Goal: Communication & Community: Answer question/provide support

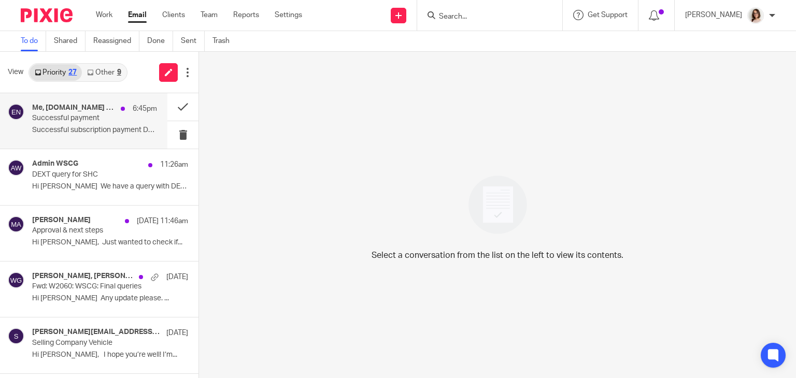
click at [121, 126] on p "Successful subscription payment Dear Caroline,..." at bounding box center [94, 130] width 125 height 9
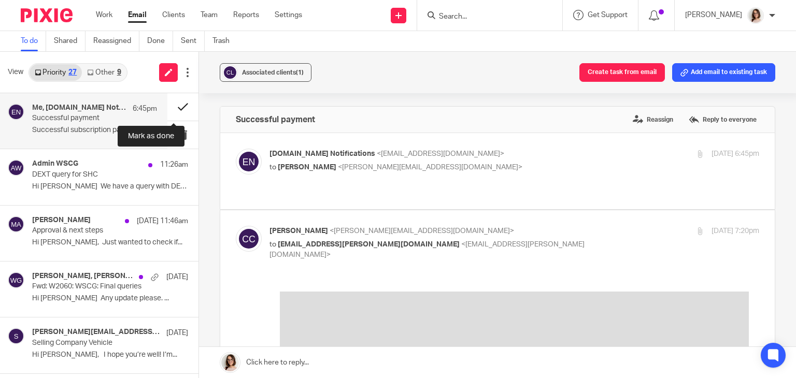
click at [170, 104] on button at bounding box center [182, 106] width 31 height 27
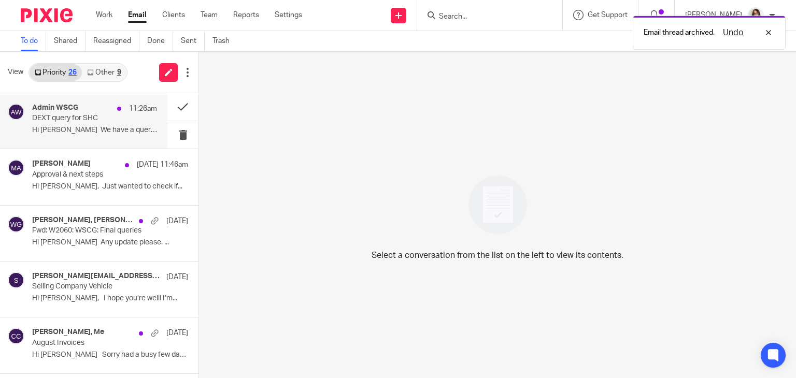
click at [87, 118] on p "DEXT query for SHC" at bounding box center [82, 118] width 100 height 9
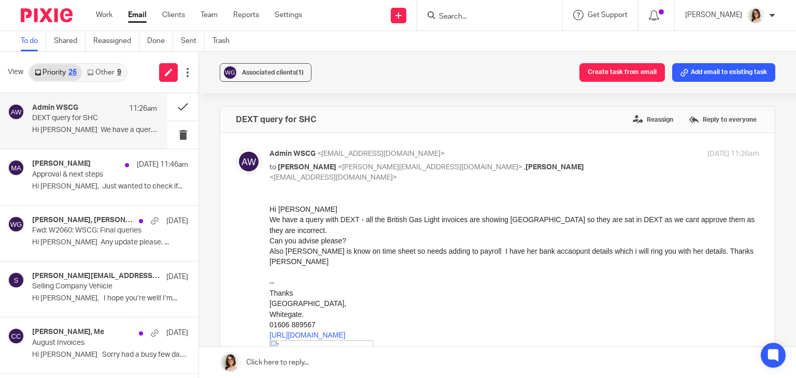
click at [104, 72] on link "Other 9" at bounding box center [104, 72] width 44 height 17
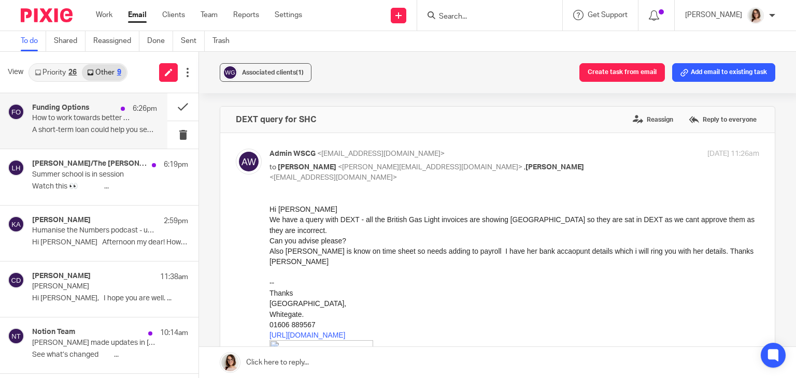
click at [116, 113] on div "6:26pm" at bounding box center [136, 109] width 41 height 10
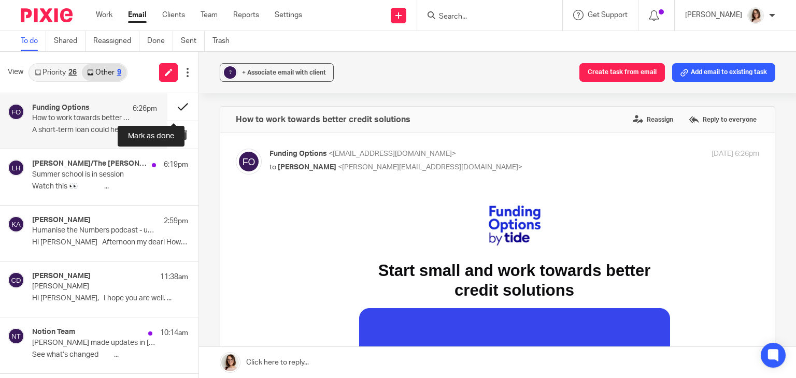
click at [181, 106] on button at bounding box center [182, 106] width 31 height 27
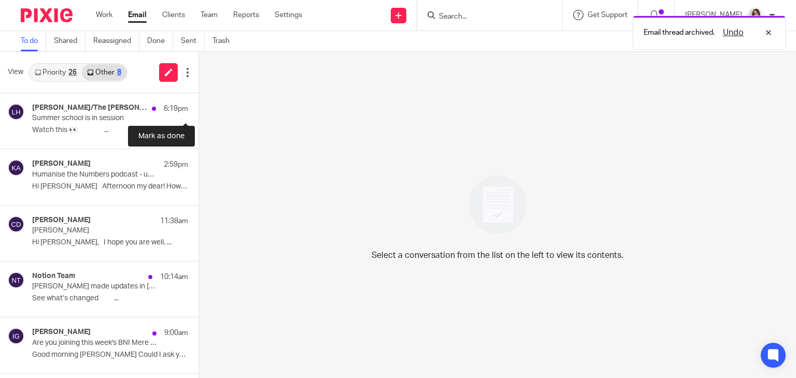
click at [199, 106] on button at bounding box center [203, 106] width 8 height 27
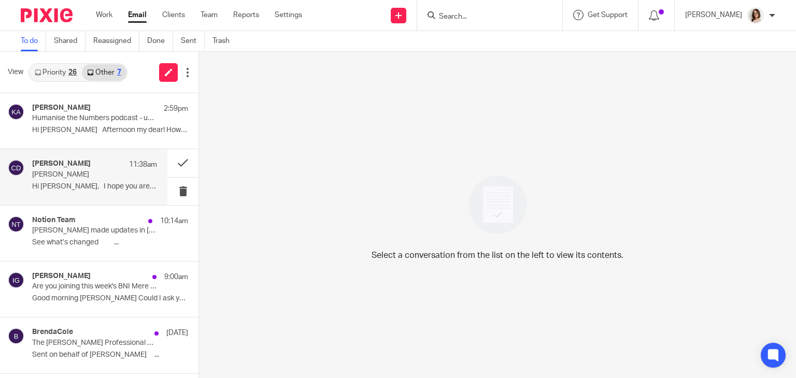
click at [83, 181] on div "Carolyn Diggins 11:38am James Singh Hi Caroline, I hope you are well. ..." at bounding box center [94, 177] width 125 height 35
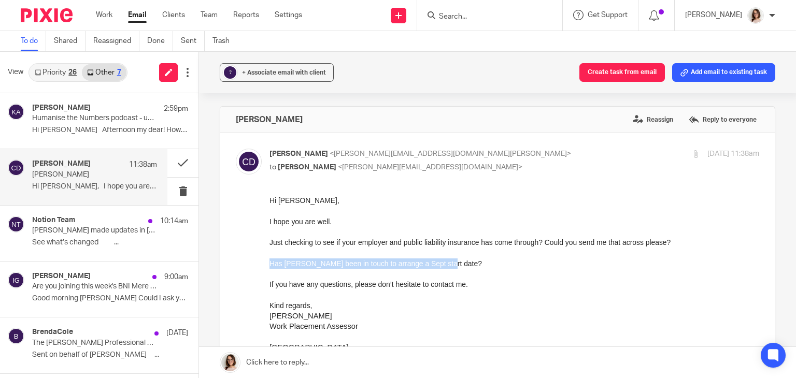
drag, startPoint x: 443, startPoint y: 267, endPoint x: 528, endPoint y: 456, distance: 207.4
click html "Hi Caroline, I hope you are well. Just checking to see if your employer and pub…"
copy p "Has James been in touch to arrange a Sept start date?"
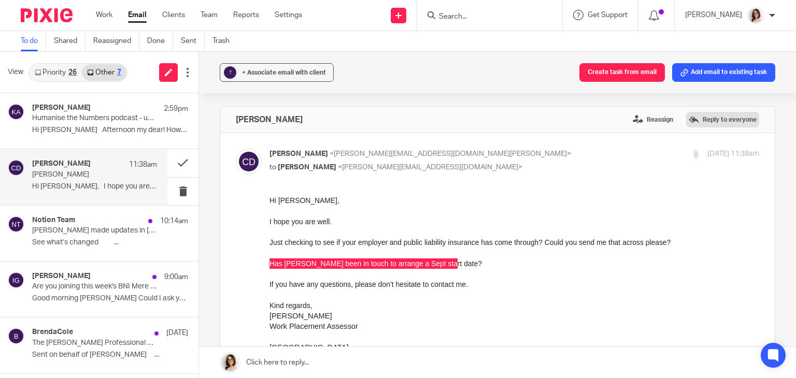
click at [705, 119] on label "Reply to everyone" at bounding box center [722, 120] width 73 height 16
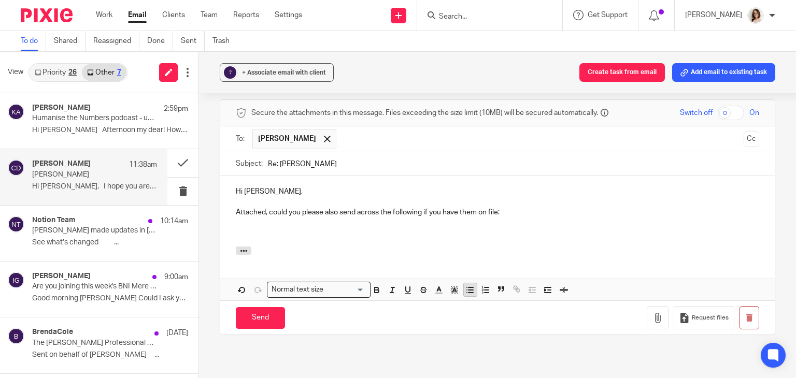
click at [468, 286] on icon "button" at bounding box center [469, 290] width 9 height 9
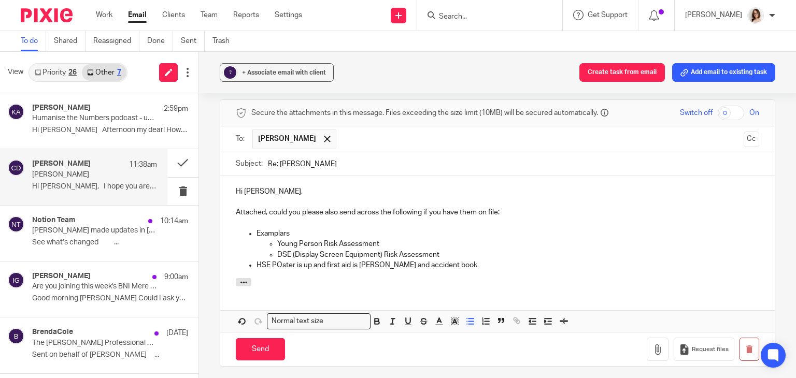
click at [278, 260] on p "HSE POster is up and first aid is stocke and accident book" at bounding box center [508, 265] width 503 height 10
click at [375, 260] on p "HSE Poster is up and first aid is stocke and accident book" at bounding box center [508, 265] width 503 height 10
click at [450, 260] on p "HSE Poster is up and first aid is stocked and accident book" at bounding box center [508, 265] width 503 height 10
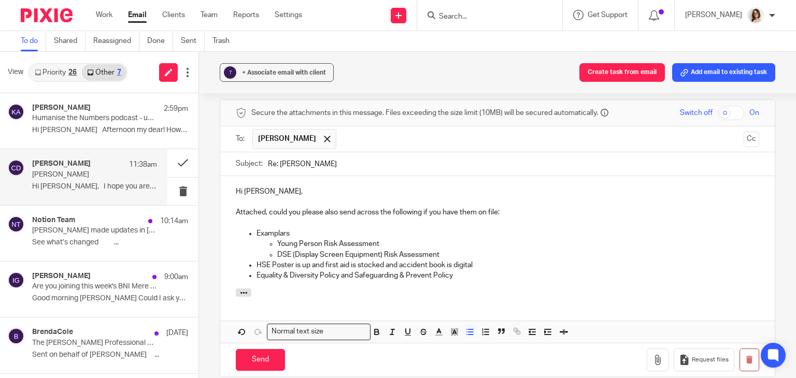
click at [356, 271] on p "Equality & Diversity Policy and Safeguarding & Prevent Policy" at bounding box center [508, 276] width 503 height 10
drag, startPoint x: 455, startPoint y: 254, endPoint x: 251, endPoint y: 256, distance: 203.7
click at [251, 256] on ul "Examplars Young Person Risk Assessment DSE (Display Screen Equipment) Risk Asse…" at bounding box center [498, 255] width 524 height 52
click at [441, 250] on p "DSE (Display Screen Equipment) Risk Assessment" at bounding box center [518, 255] width 482 height 10
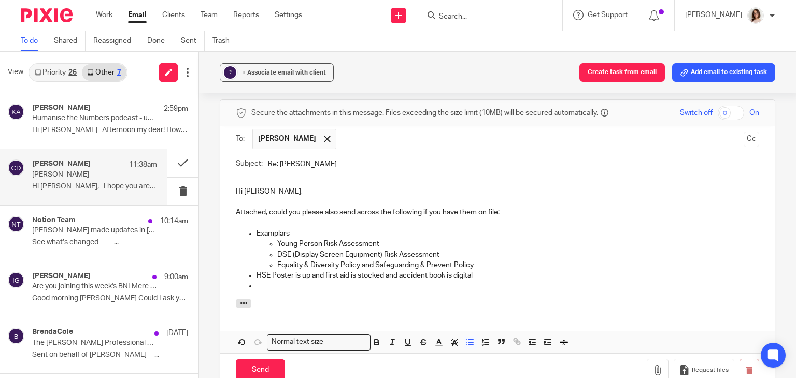
click at [374, 260] on p "Equality & Diversity Policy and Safeguarding & Prevent Policy" at bounding box center [518, 265] width 482 height 10
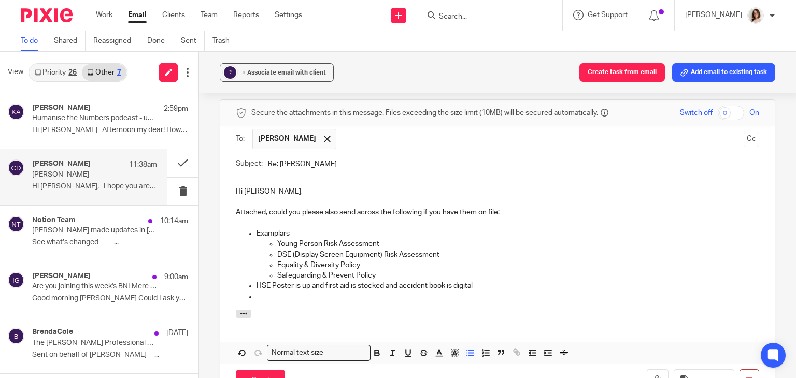
click at [373, 260] on p "Equality & Diversity Policy" at bounding box center [518, 265] width 482 height 10
click at [260, 292] on p at bounding box center [508, 297] width 503 height 10
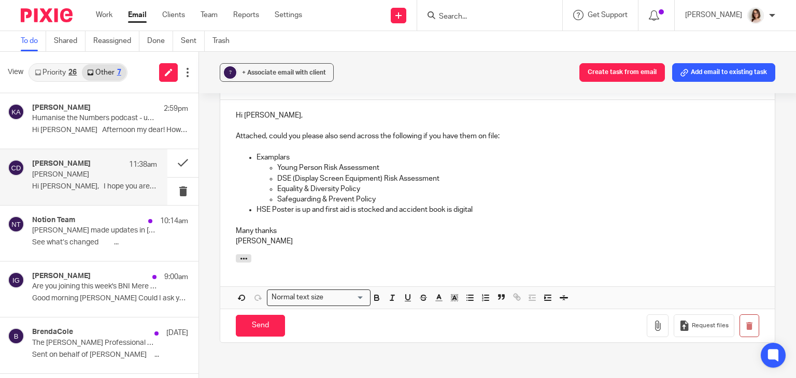
scroll to position [692, 0]
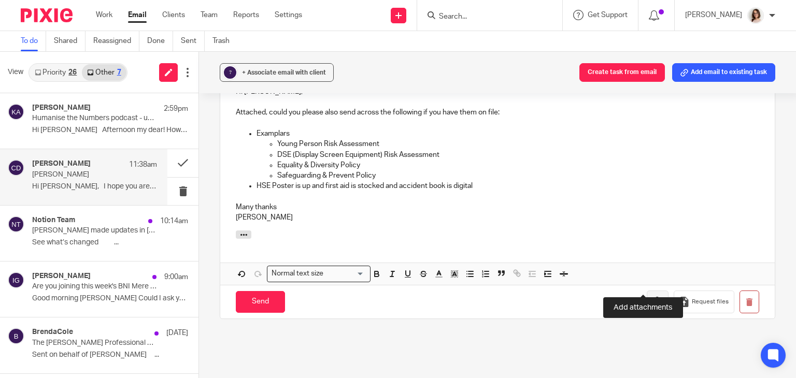
click at [653, 297] on icon "button" at bounding box center [658, 302] width 10 height 10
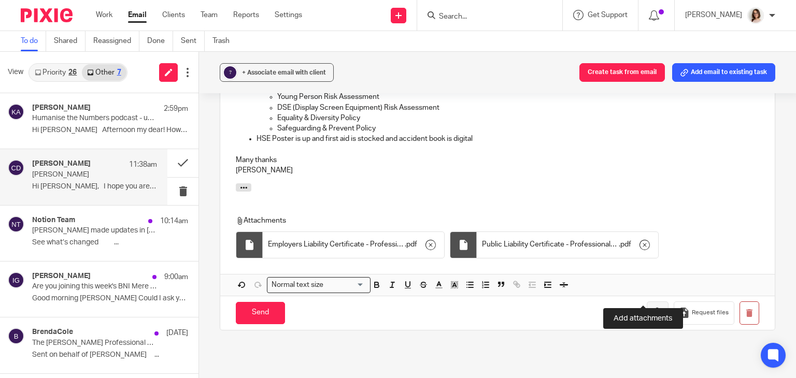
scroll to position [740, 0]
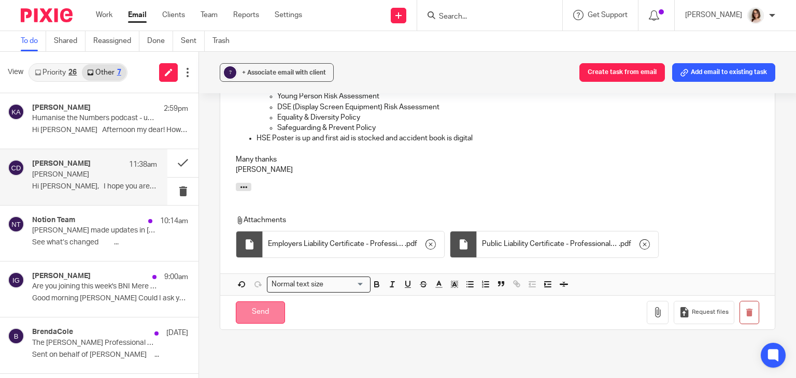
click at [251, 302] on input "Send" at bounding box center [260, 313] width 49 height 22
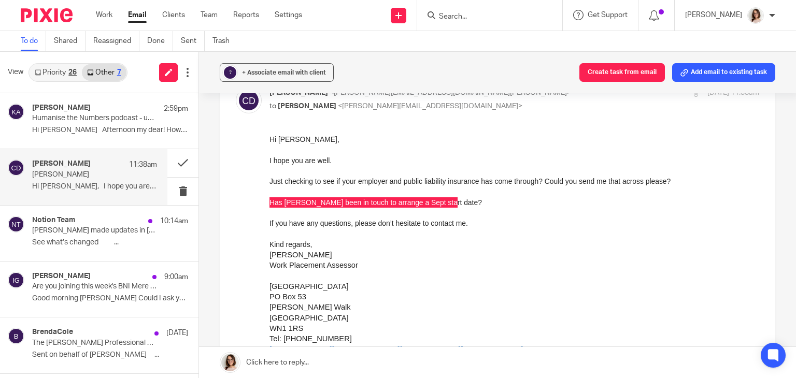
scroll to position [0, 0]
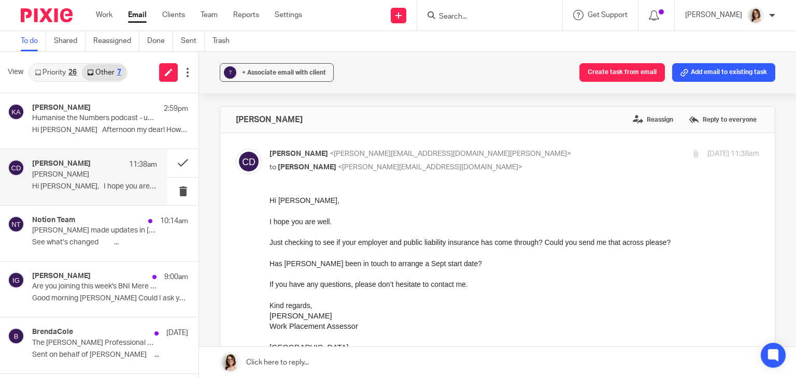
click at [534, 269] on p at bounding box center [515, 274] width 490 height 10
click at [703, 123] on label "Reply to everyone" at bounding box center [722, 120] width 73 height 16
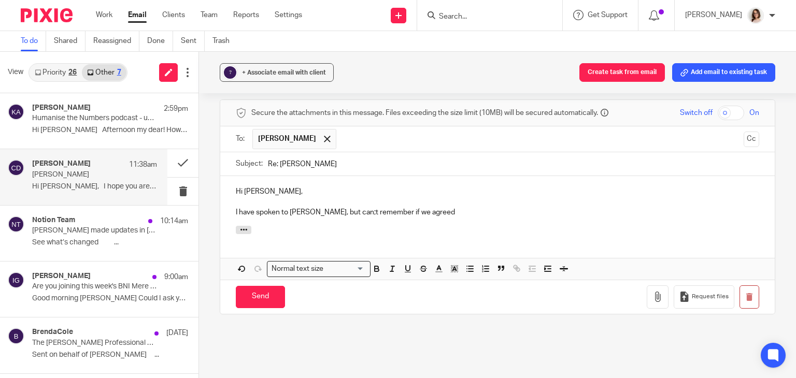
click at [337, 207] on p "I have spoken to James, but can;t remember if we agreed" at bounding box center [498, 212] width 524 height 10
click at [435, 207] on p "I have spoken to James, but can't remember if we agreed" at bounding box center [498, 212] width 524 height 10
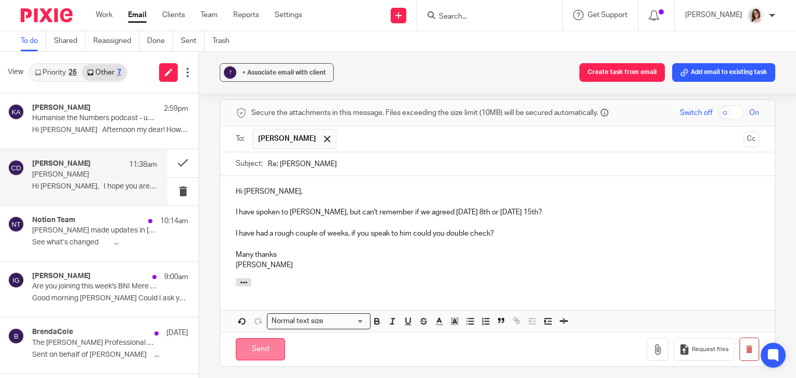
click at [257, 338] on input "Send" at bounding box center [260, 349] width 49 height 22
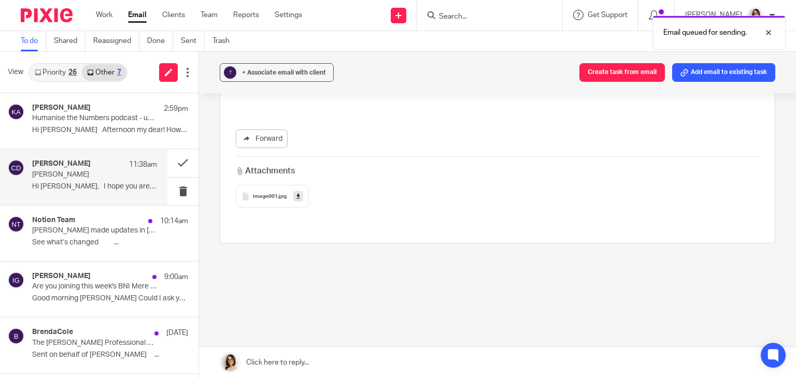
scroll to position [413, 0]
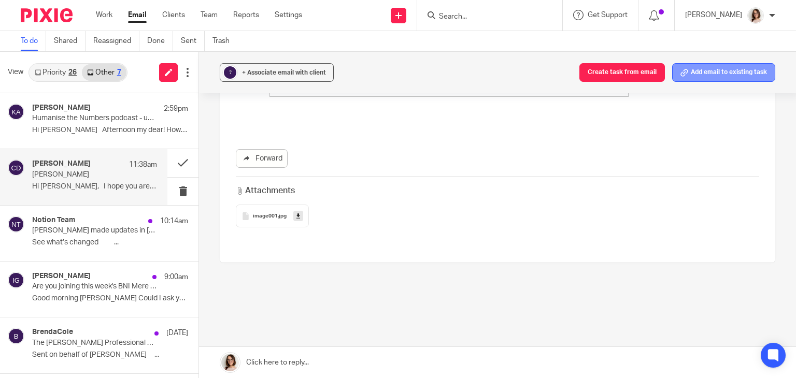
click at [699, 72] on button "Add email to existing task" at bounding box center [723, 72] width 103 height 19
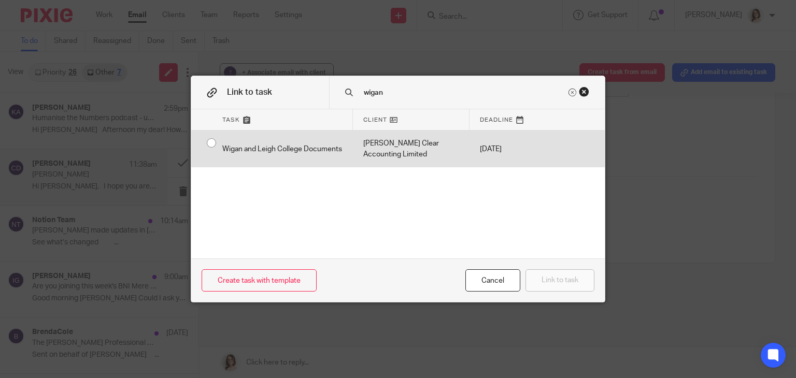
type input "wigan"
click at [207, 141] on input "radio" at bounding box center [212, 143] width 20 height 20
radio input "false"
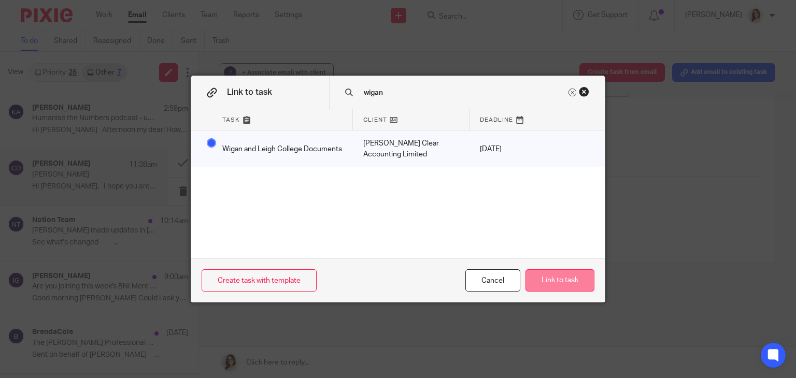
click at [557, 278] on button "Link to task" at bounding box center [560, 281] width 69 height 22
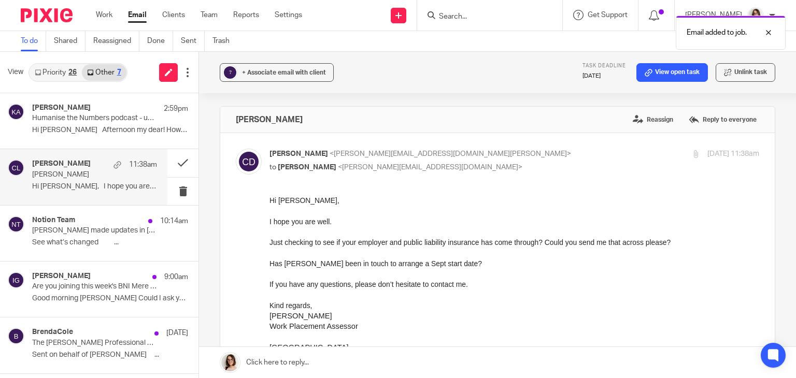
scroll to position [0, 0]
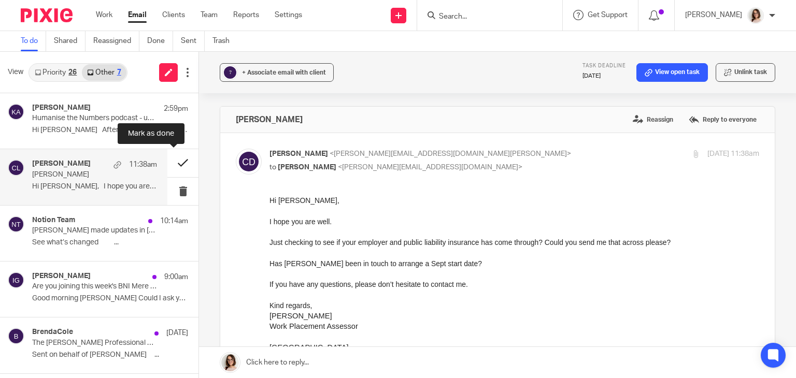
click at [178, 158] on button at bounding box center [182, 162] width 31 height 27
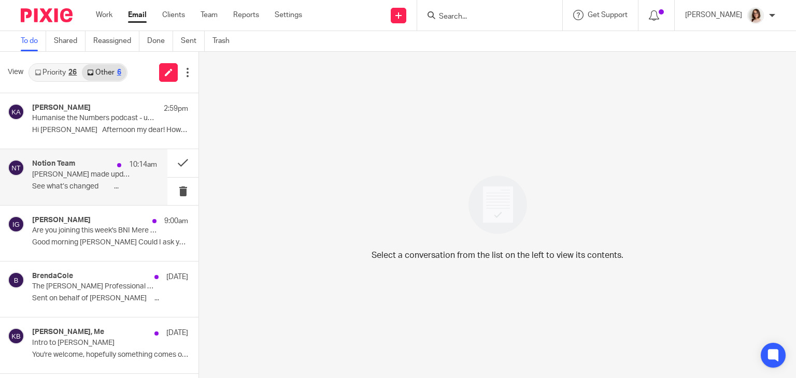
click at [124, 179] on div "Notion Team 10:14am Perpetua Harris made updates in Carter Clear See what’s cha…" at bounding box center [94, 177] width 125 height 35
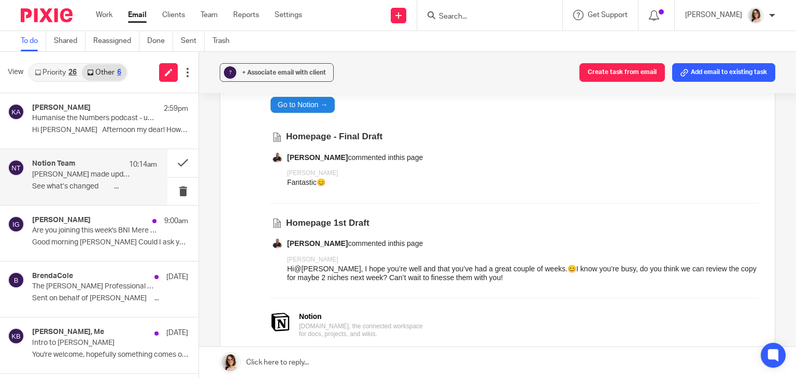
scroll to position [168, 0]
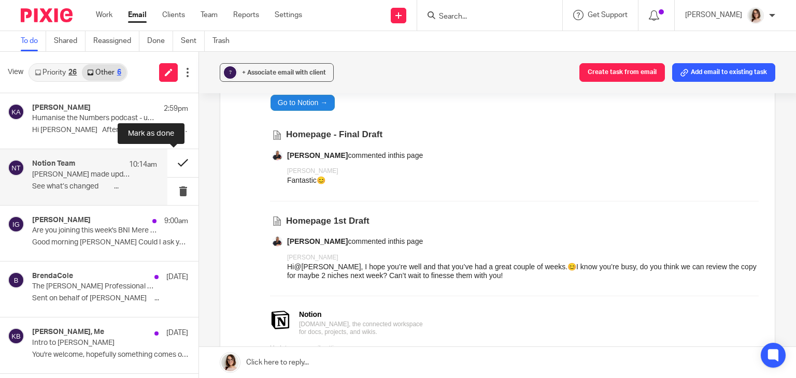
click at [175, 161] on button at bounding box center [182, 162] width 31 height 27
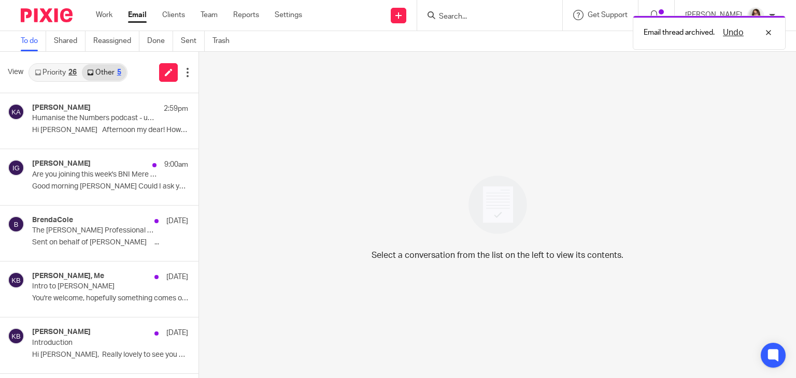
click at [137, 14] on link "Email" at bounding box center [137, 15] width 19 height 10
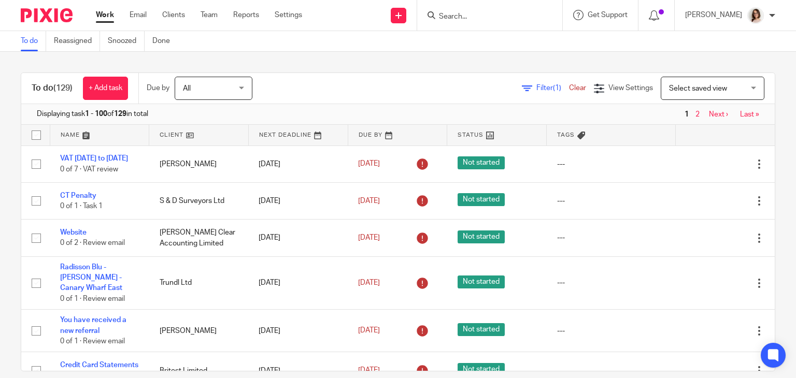
scroll to position [250, 0]
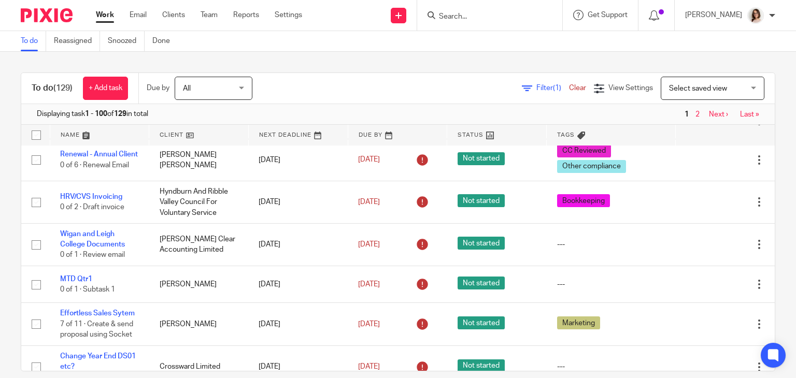
click at [104, 16] on link "Work" at bounding box center [105, 15] width 18 height 10
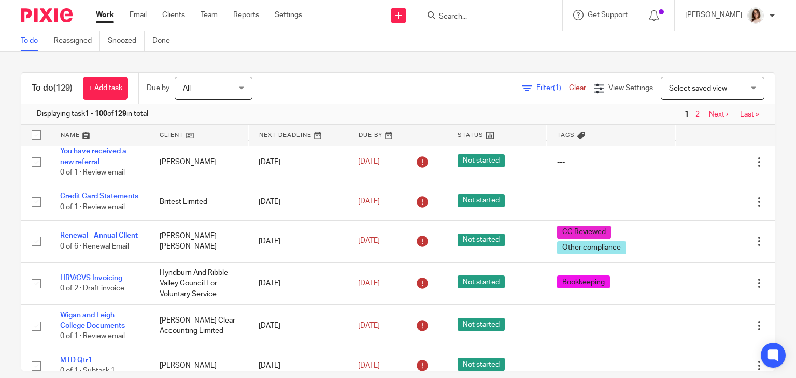
scroll to position [192, 0]
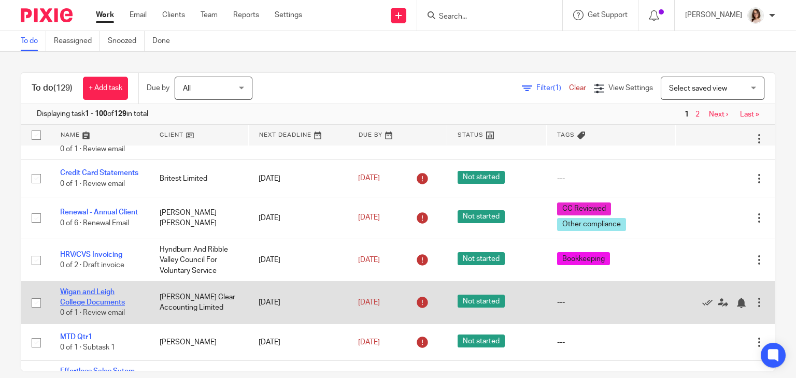
click at [89, 306] on link "Wigan and Leigh College Documents" at bounding box center [92, 298] width 65 height 18
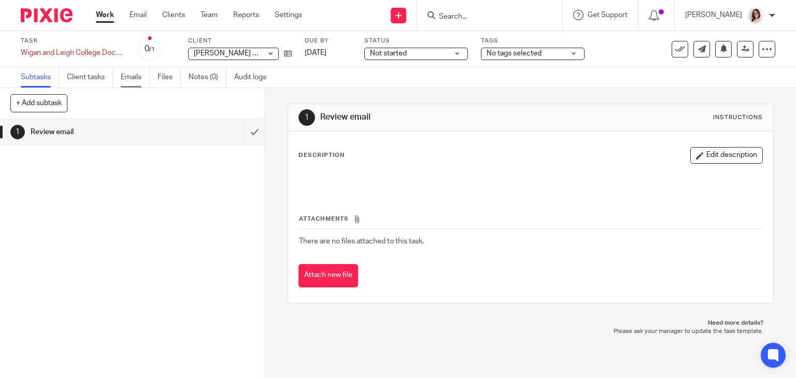
click at [131, 75] on link "Emails" at bounding box center [135, 77] width 29 height 20
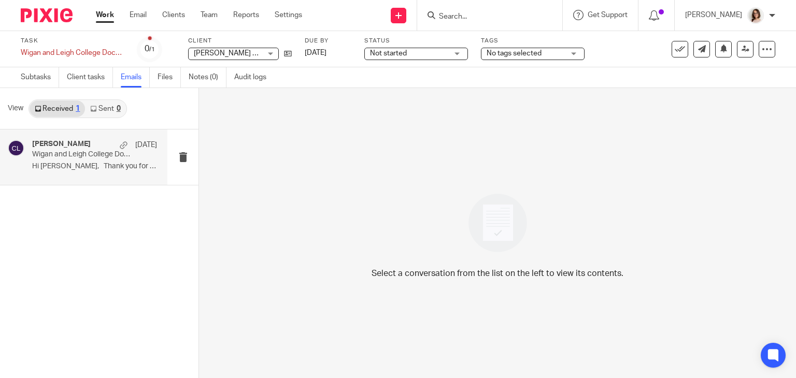
click at [119, 166] on p "Hi Caroline, Thank you for meeting..." at bounding box center [94, 166] width 125 height 9
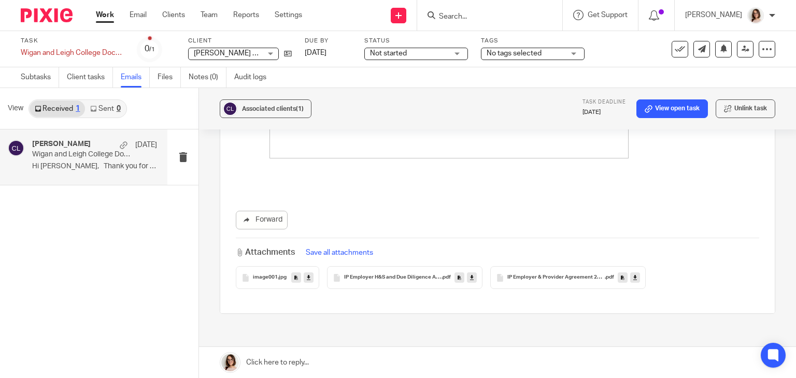
scroll to position [377, 0]
click at [470, 277] on icon at bounding box center [472, 278] width 4 height 8
click at [634, 276] on icon at bounding box center [635, 278] width 4 height 8
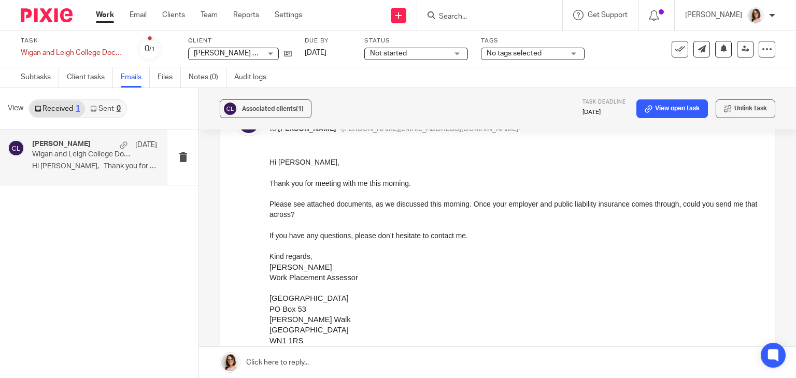
scroll to position [77, 0]
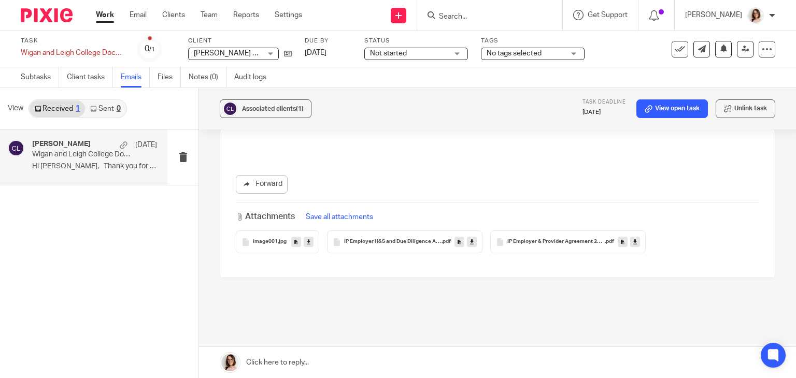
scroll to position [438, 0]
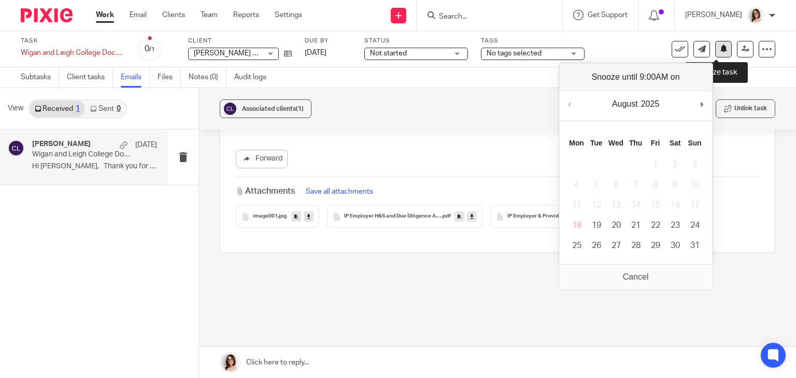
click at [720, 46] on icon at bounding box center [724, 49] width 8 height 8
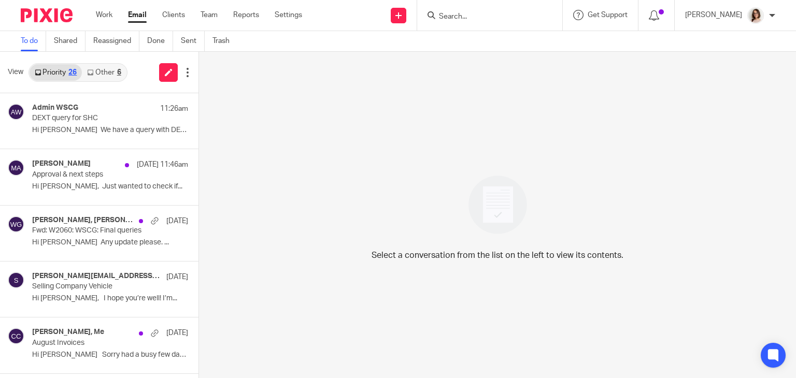
click at [141, 16] on link "Email" at bounding box center [137, 15] width 19 height 10
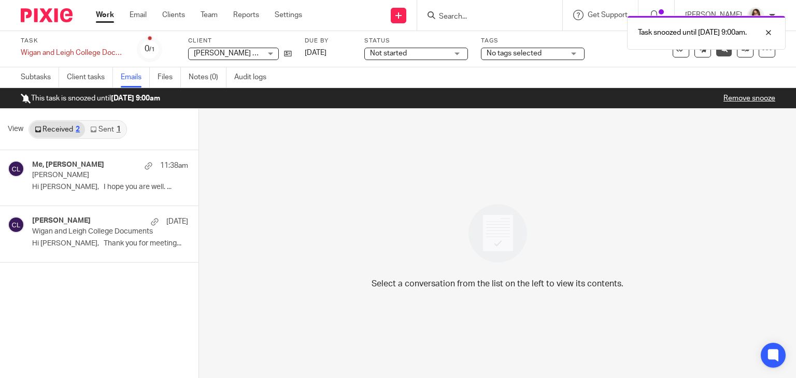
click at [105, 19] on link "Work" at bounding box center [105, 15] width 18 height 10
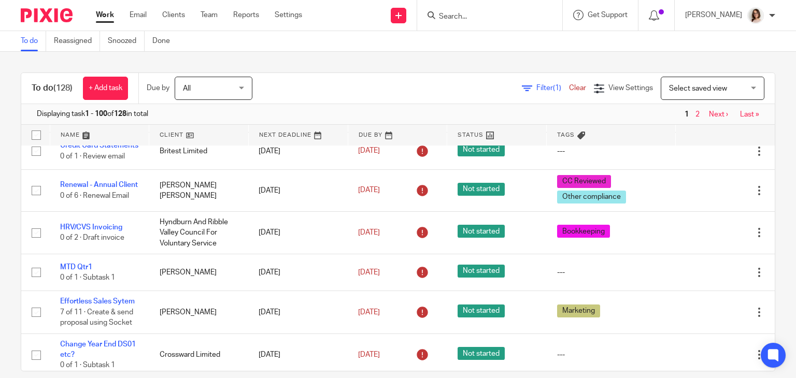
scroll to position [221, 0]
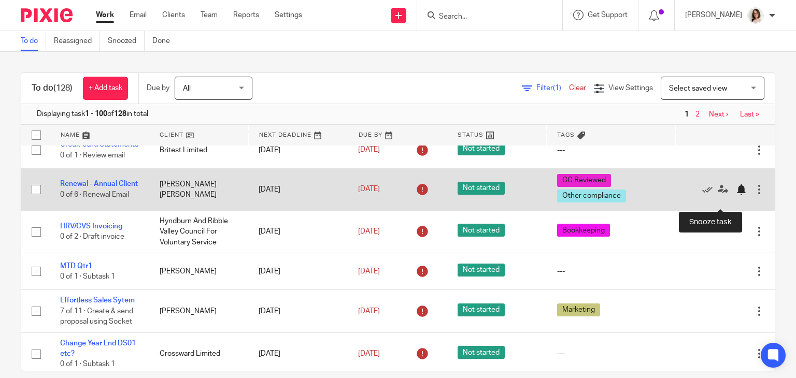
click at [736, 195] on div at bounding box center [741, 190] width 10 height 10
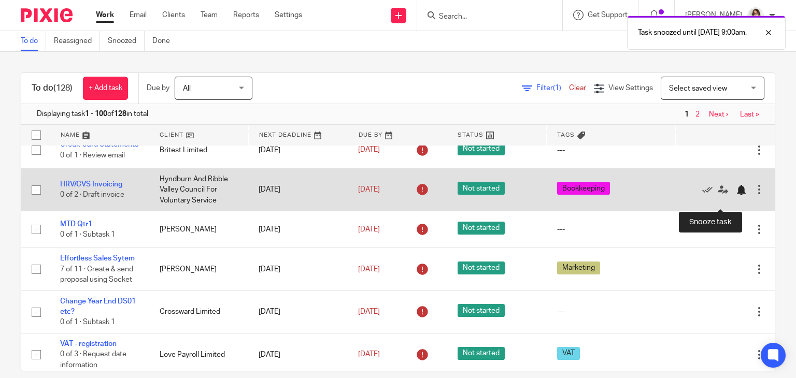
click at [736, 195] on div at bounding box center [741, 190] width 10 height 10
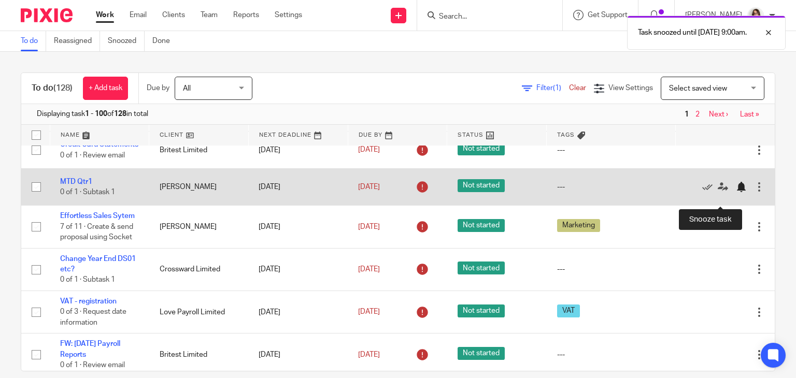
click at [736, 192] on div at bounding box center [741, 187] width 10 height 10
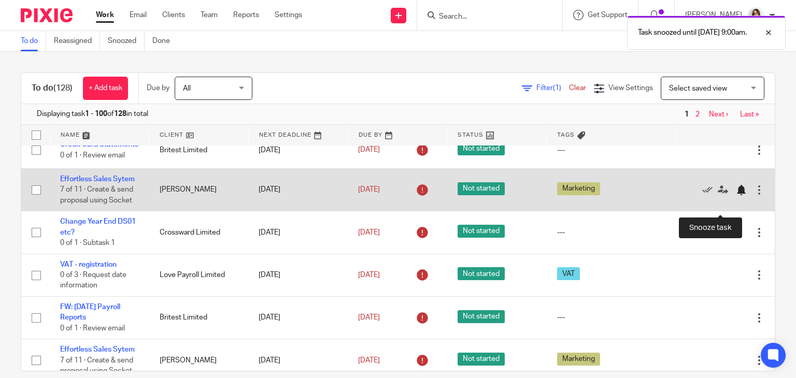
click at [736, 195] on div at bounding box center [741, 190] width 10 height 10
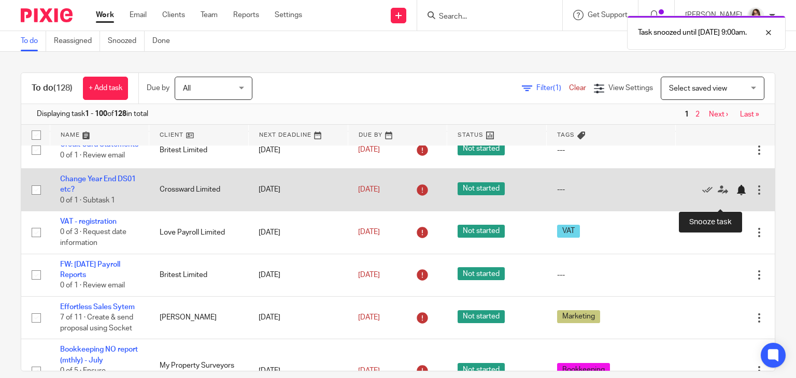
click at [736, 195] on div at bounding box center [741, 190] width 10 height 10
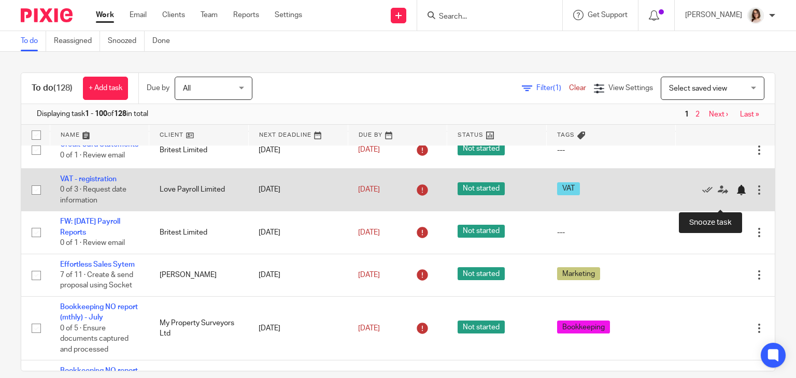
click at [736, 195] on div at bounding box center [741, 190] width 10 height 10
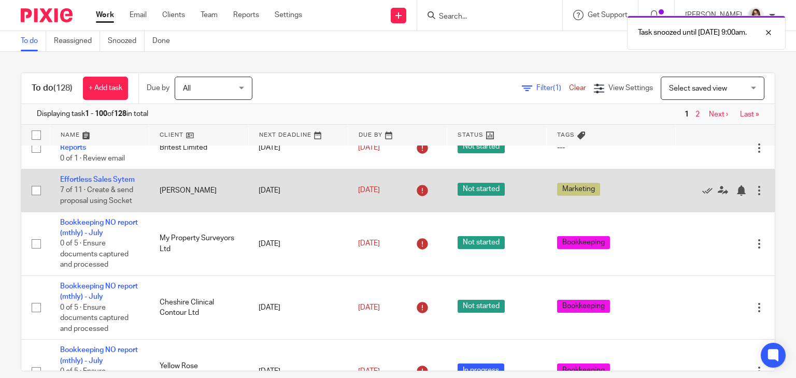
scroll to position [263, 0]
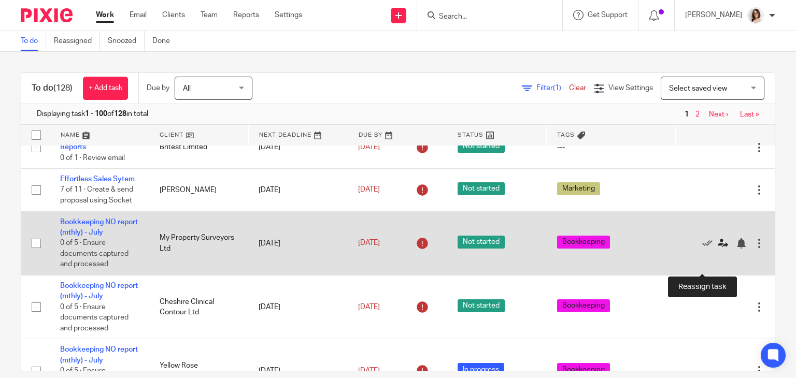
click at [718, 249] on icon at bounding box center [723, 243] width 10 height 10
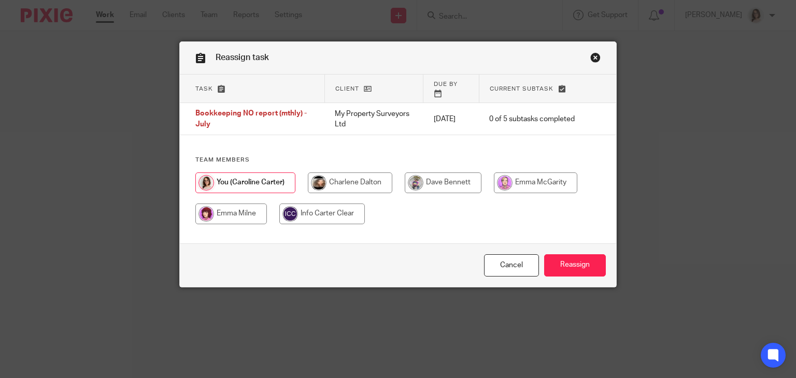
click at [438, 179] on input "radio" at bounding box center [443, 183] width 77 height 21
radio input "true"
click at [560, 259] on input "Reassign" at bounding box center [575, 266] width 62 height 22
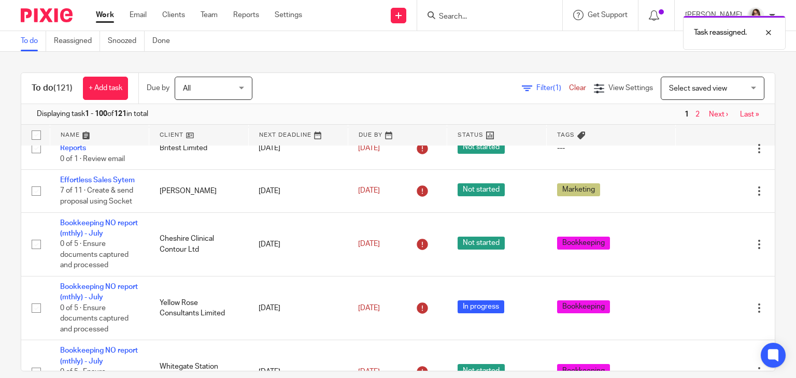
scroll to position [267, 0]
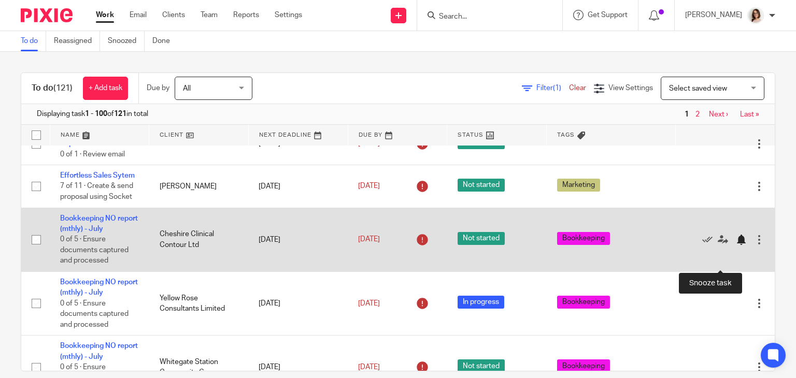
click at [736, 245] on div at bounding box center [741, 240] width 10 height 10
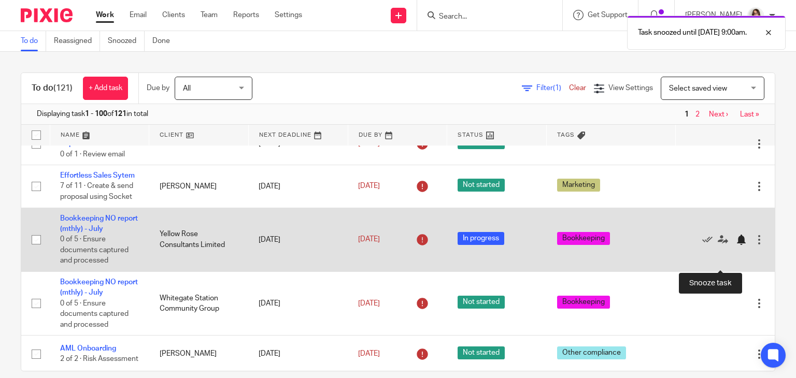
click at [736, 245] on div at bounding box center [741, 240] width 10 height 10
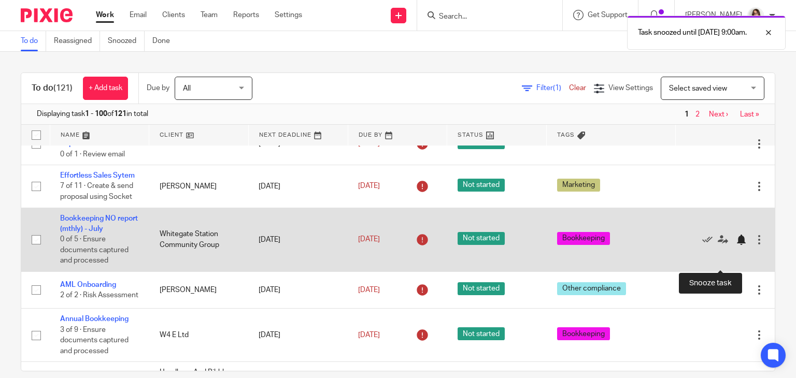
click at [736, 245] on div at bounding box center [741, 240] width 10 height 10
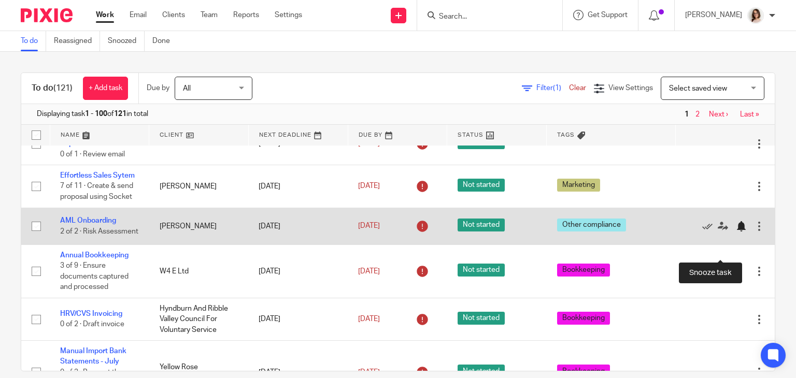
click at [736, 232] on div at bounding box center [741, 226] width 10 height 10
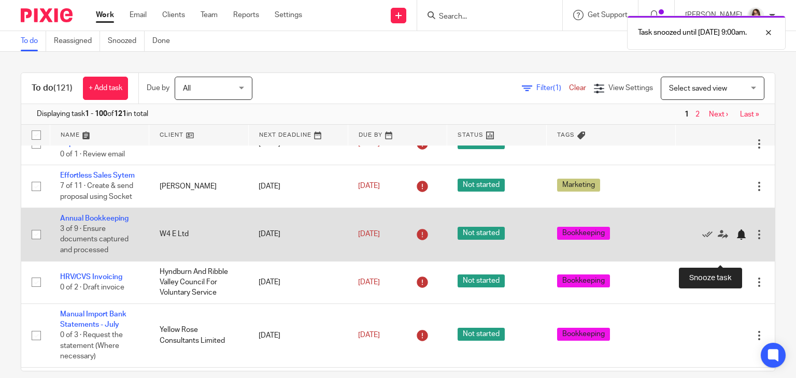
click at [736, 240] on div at bounding box center [741, 235] width 10 height 10
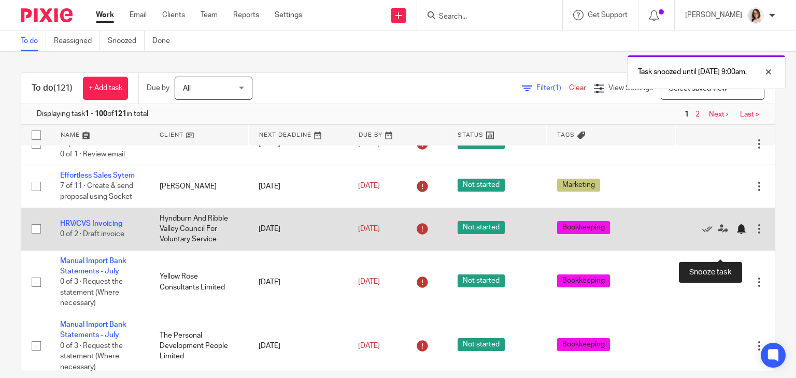
click at [736, 234] on div at bounding box center [741, 229] width 10 height 10
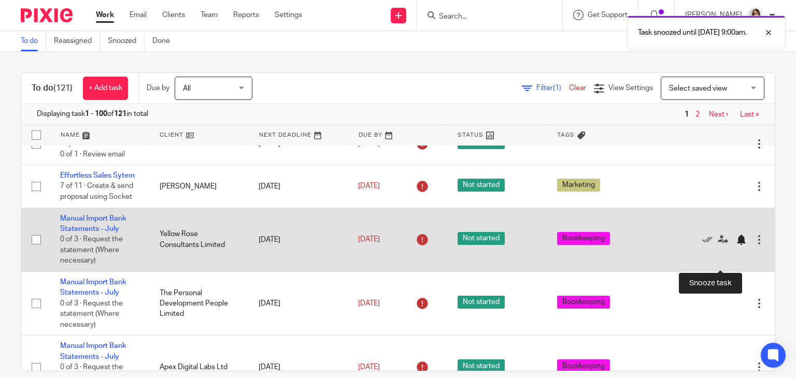
click at [736, 245] on div at bounding box center [741, 240] width 10 height 10
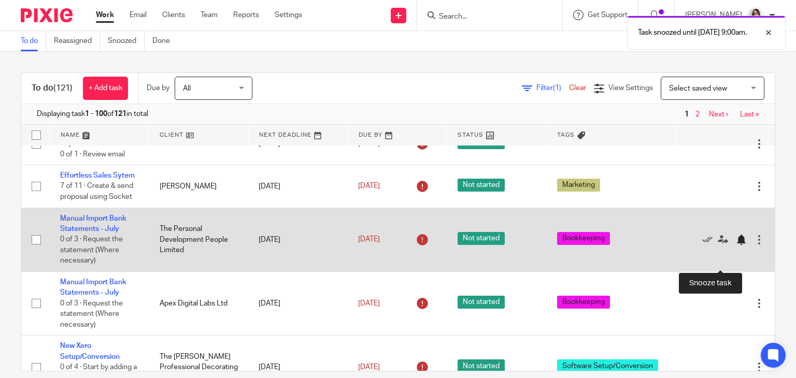
click at [736, 245] on div at bounding box center [741, 240] width 10 height 10
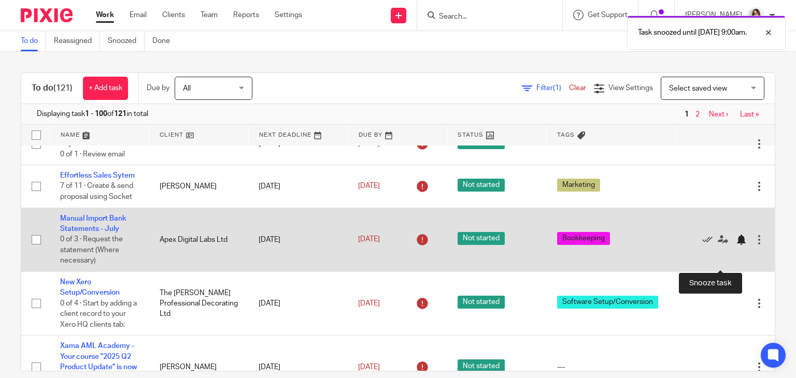
click at [736, 245] on div at bounding box center [741, 240] width 10 height 10
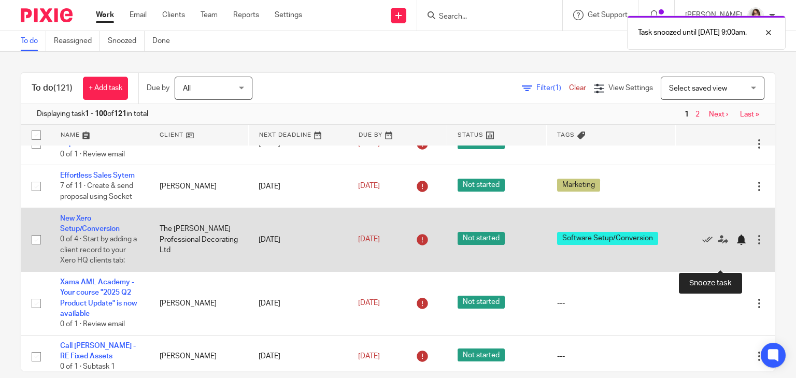
click at [736, 245] on div at bounding box center [741, 240] width 10 height 10
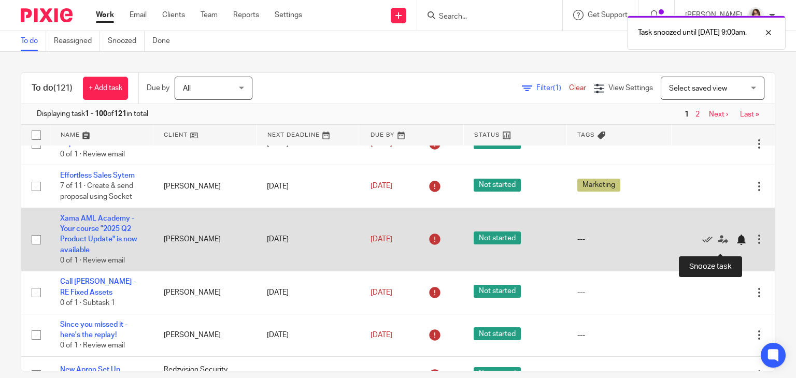
click at [736, 245] on div at bounding box center [741, 240] width 10 height 10
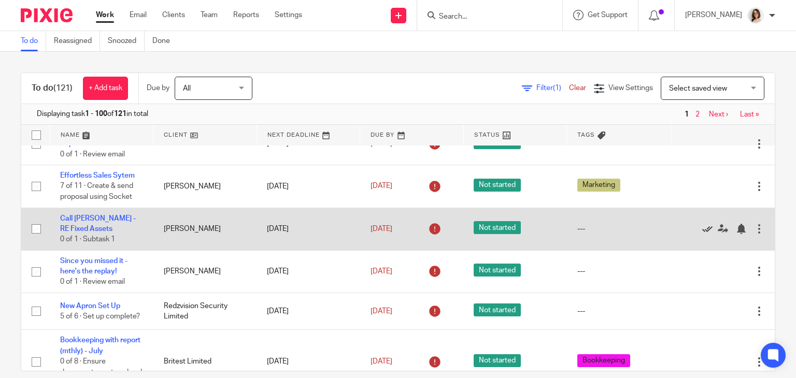
click at [702, 234] on icon at bounding box center [707, 229] width 10 height 10
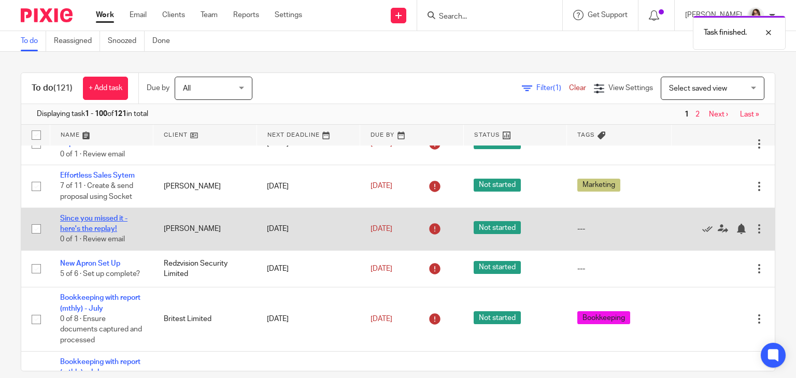
click at [106, 233] on link "Since you missed it - here's the replay!" at bounding box center [93, 224] width 67 height 18
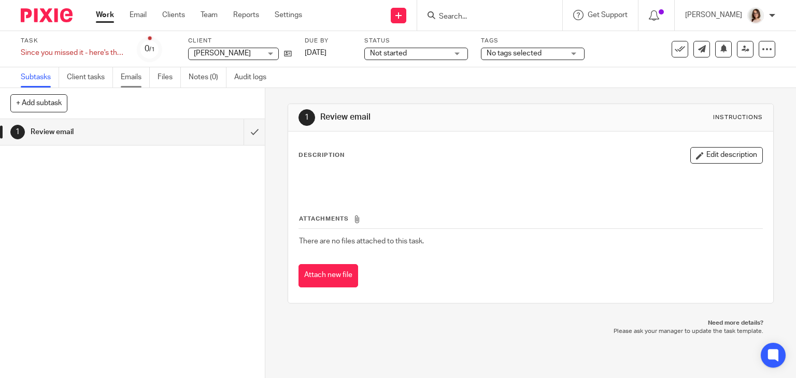
click at [130, 81] on link "Emails" at bounding box center [135, 77] width 29 height 20
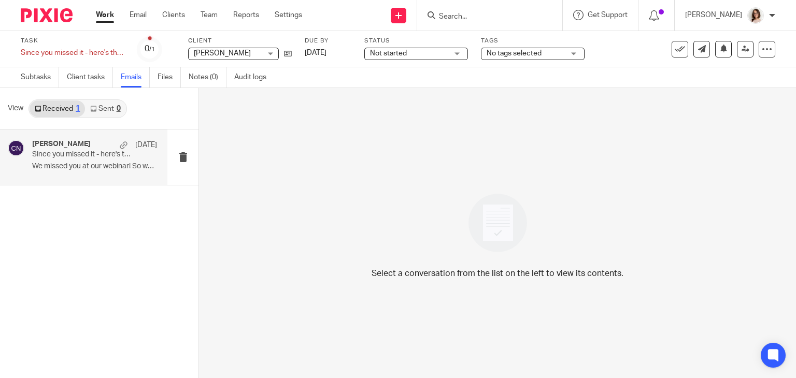
click at [102, 154] on p "Since you missed it - here's the replay!" at bounding box center [82, 154] width 100 height 9
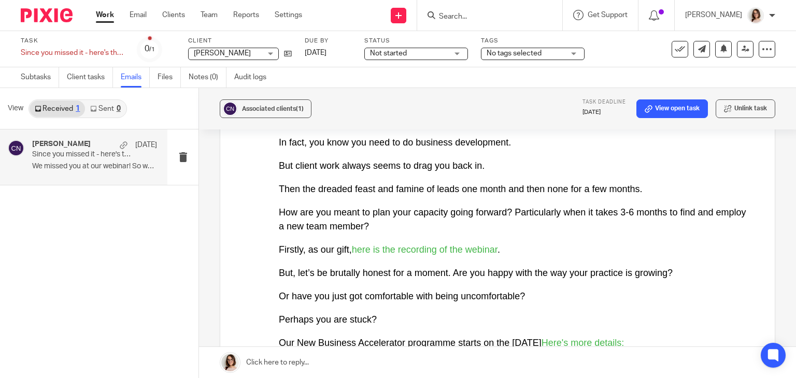
scroll to position [273, 0]
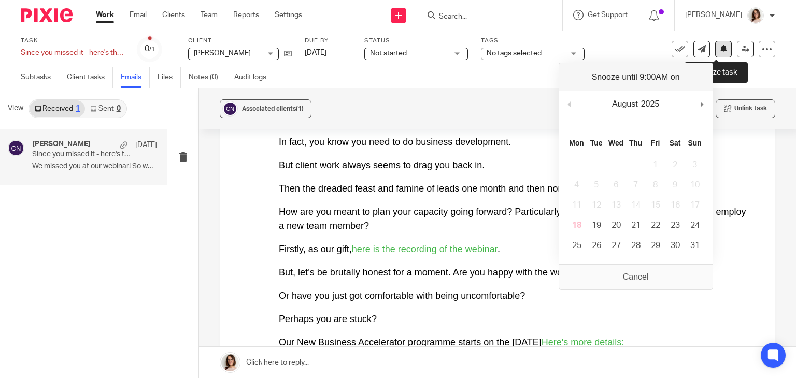
click at [720, 49] on icon at bounding box center [724, 49] width 8 height 8
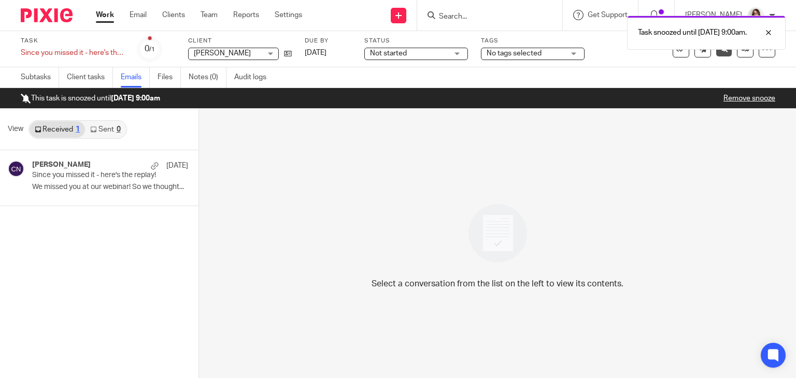
click at [108, 18] on link "Work" at bounding box center [105, 15] width 18 height 10
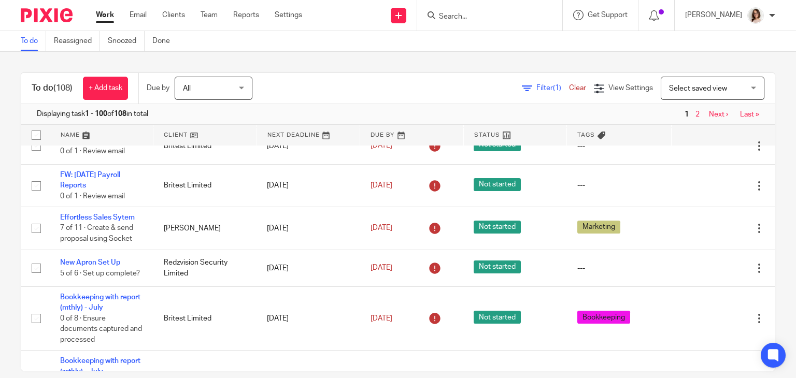
scroll to position [226, 0]
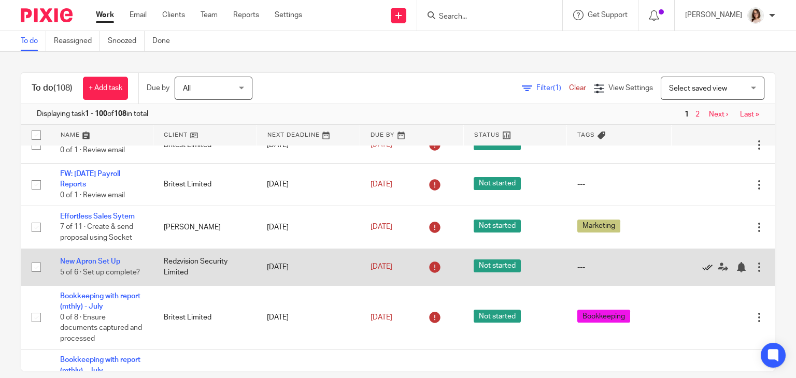
click at [702, 273] on icon at bounding box center [707, 267] width 10 height 10
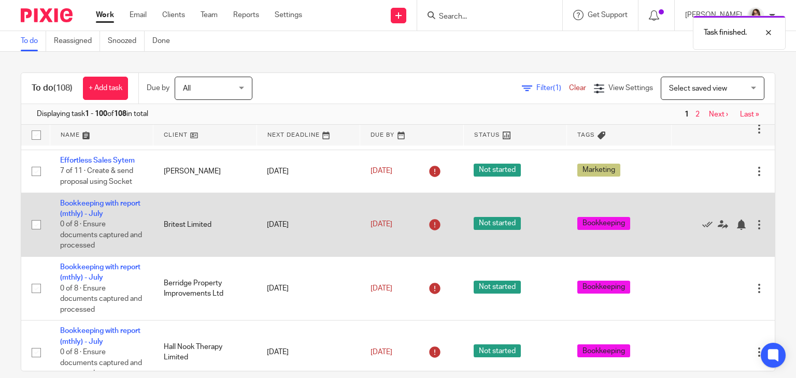
scroll to position [290, 0]
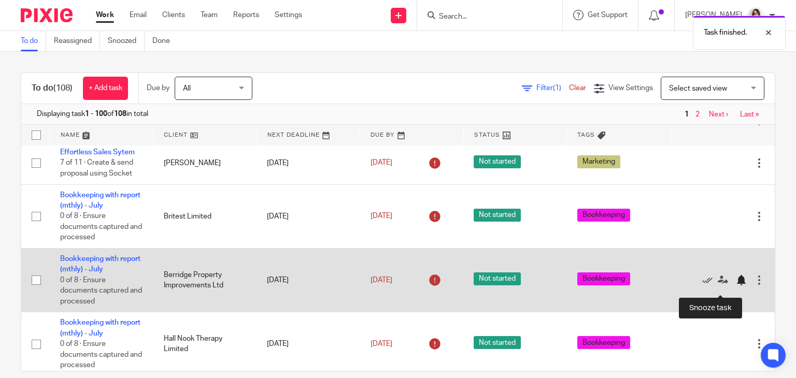
click at [736, 286] on div at bounding box center [741, 280] width 10 height 10
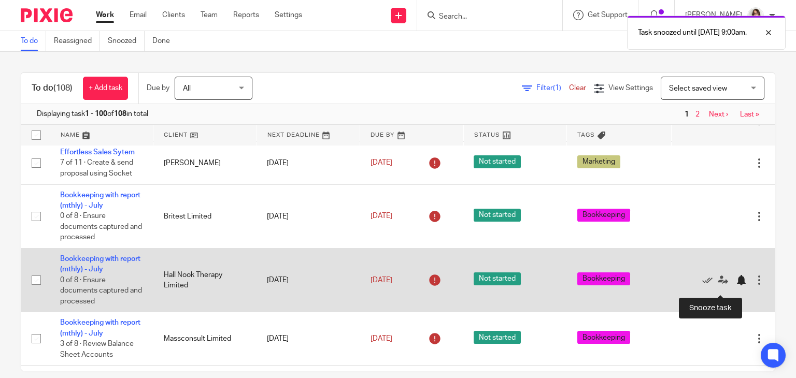
click at [736, 286] on div at bounding box center [741, 280] width 10 height 10
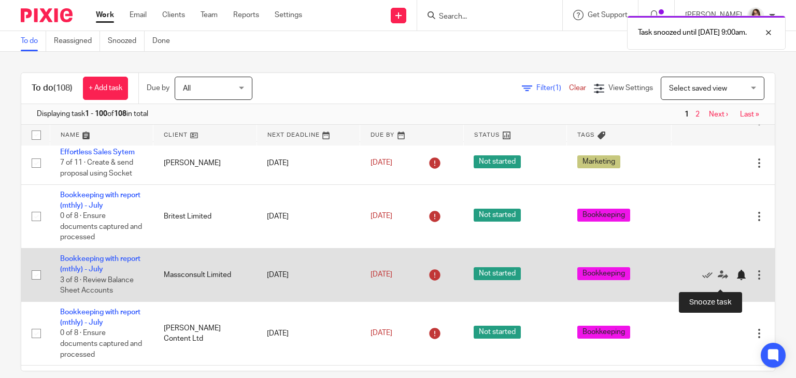
click at [736, 280] on div at bounding box center [741, 275] width 10 height 10
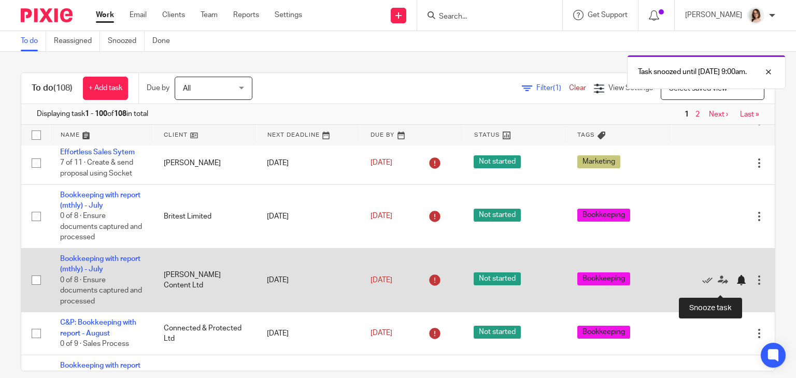
click at [736, 285] on div at bounding box center [741, 280] width 10 height 10
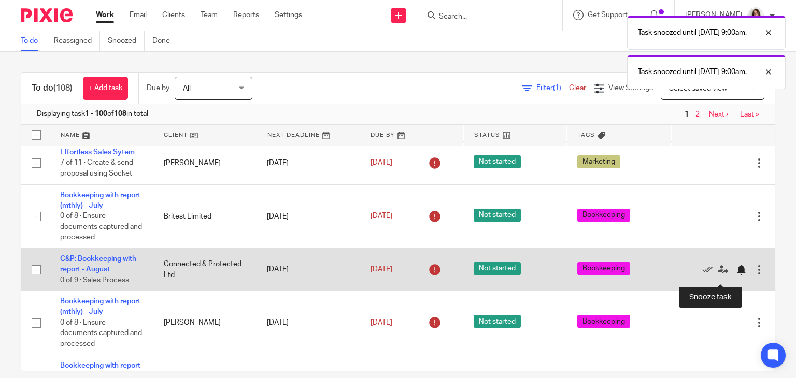
click at [736, 275] on div at bounding box center [741, 270] width 10 height 10
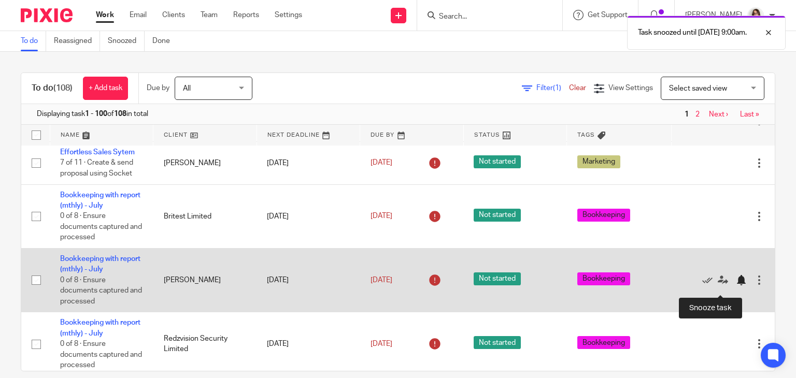
click at [736, 286] on div at bounding box center [741, 280] width 10 height 10
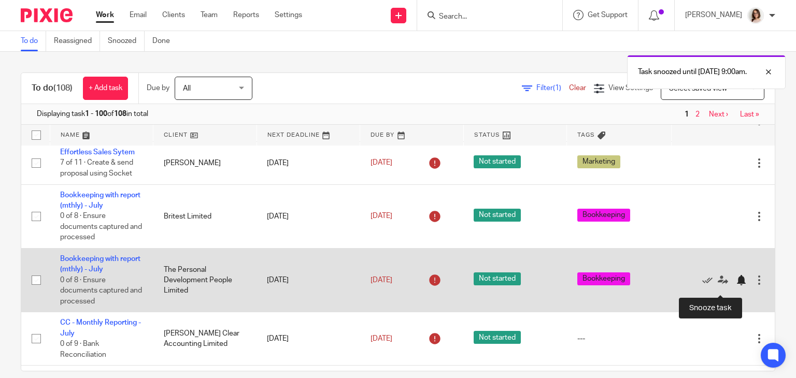
click at [736, 286] on div at bounding box center [741, 280] width 10 height 10
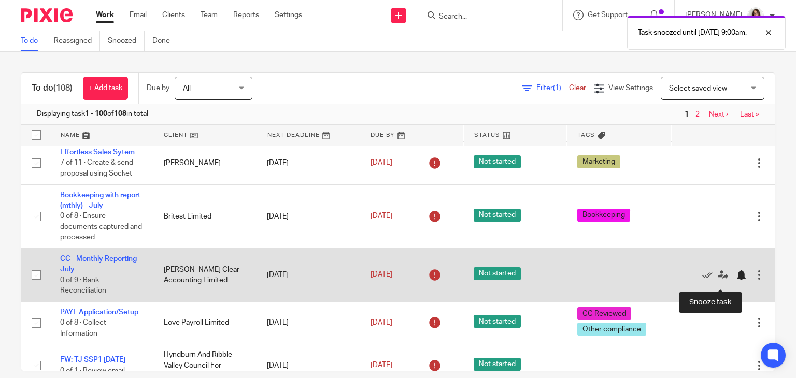
click at [736, 280] on div at bounding box center [741, 275] width 10 height 10
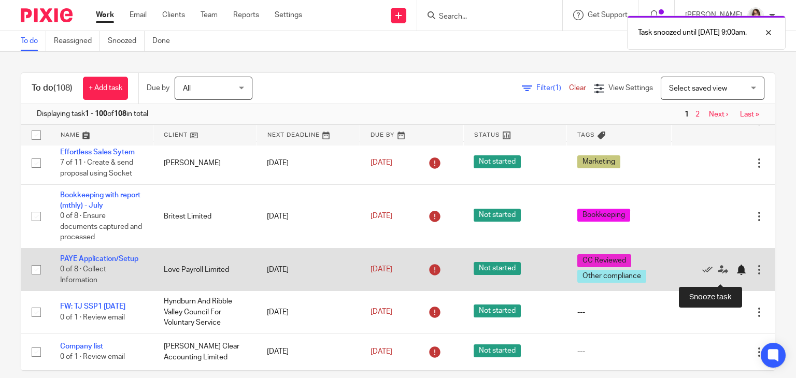
click at [736, 275] on div at bounding box center [741, 270] width 10 height 10
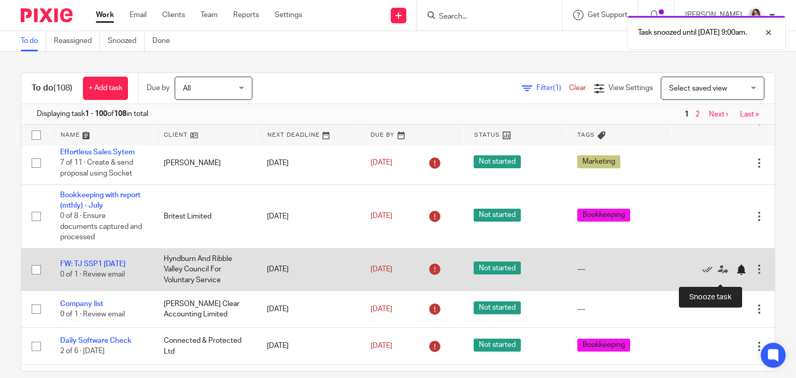
click at [736, 275] on div at bounding box center [741, 270] width 10 height 10
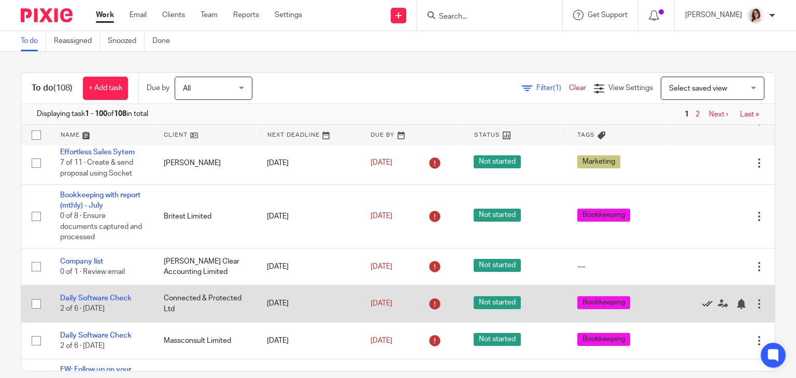
click at [702, 309] on icon at bounding box center [707, 304] width 10 height 10
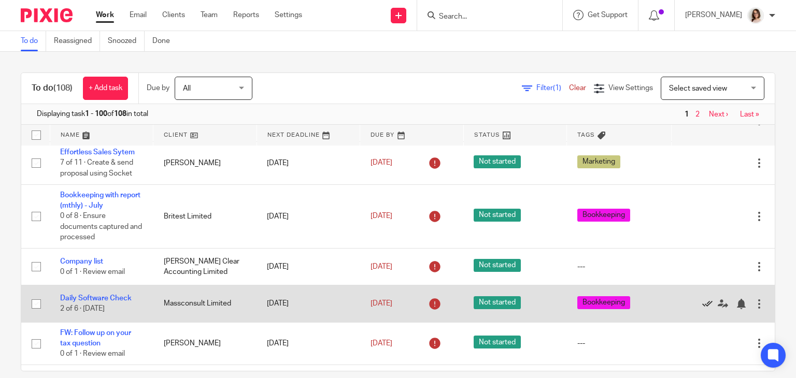
click at [702, 309] on icon at bounding box center [707, 304] width 10 height 10
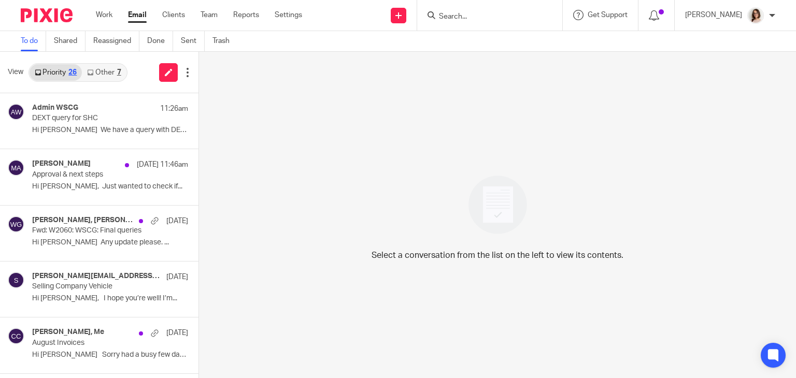
click at [104, 67] on link "Other 7" at bounding box center [104, 72] width 44 height 17
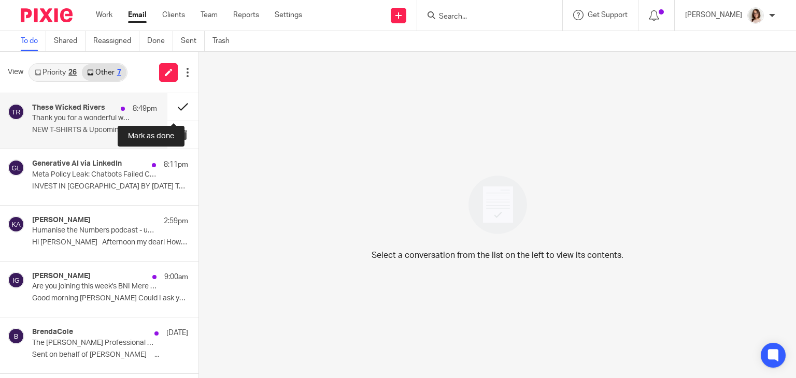
click at [175, 106] on button at bounding box center [182, 106] width 31 height 27
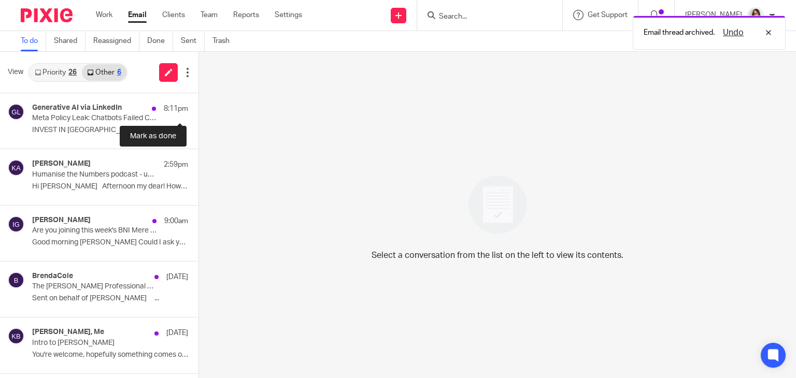
click at [199, 106] on button at bounding box center [203, 106] width 8 height 27
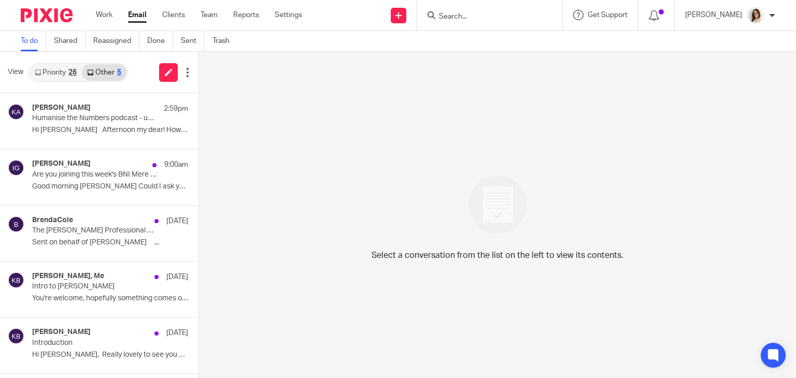
click at [137, 17] on link "Email" at bounding box center [137, 15] width 19 height 10
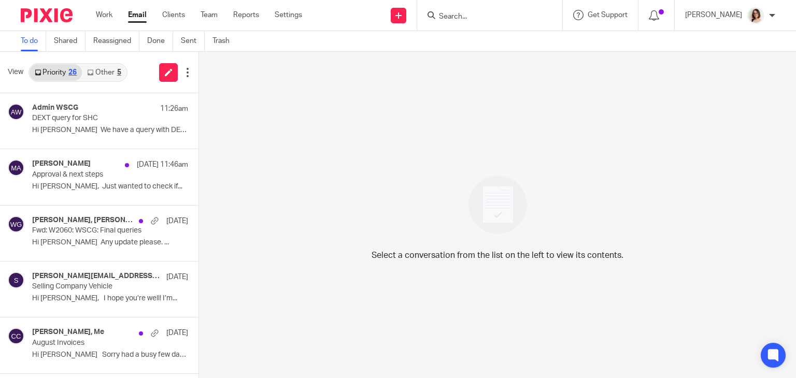
click at [105, 72] on link "Other 5" at bounding box center [104, 72] width 44 height 17
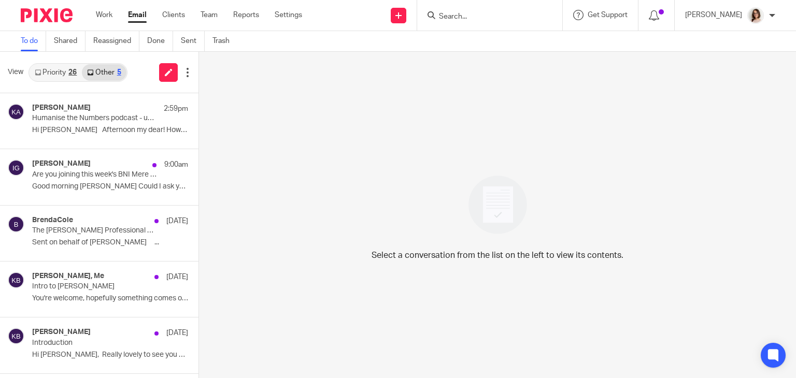
click at [131, 15] on link "Email" at bounding box center [137, 15] width 19 height 10
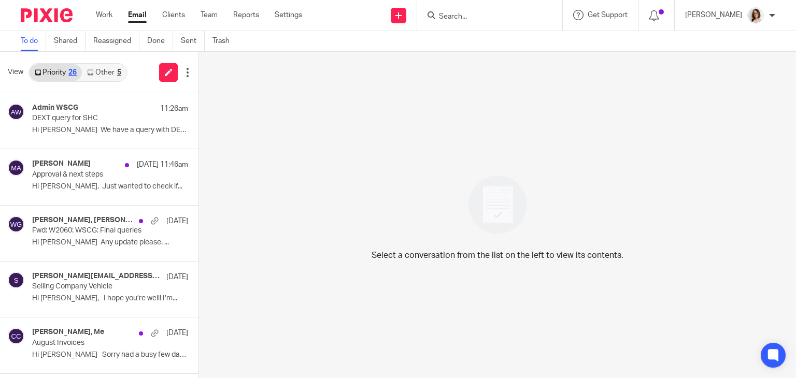
click at [97, 71] on link "Other 5" at bounding box center [104, 72] width 44 height 17
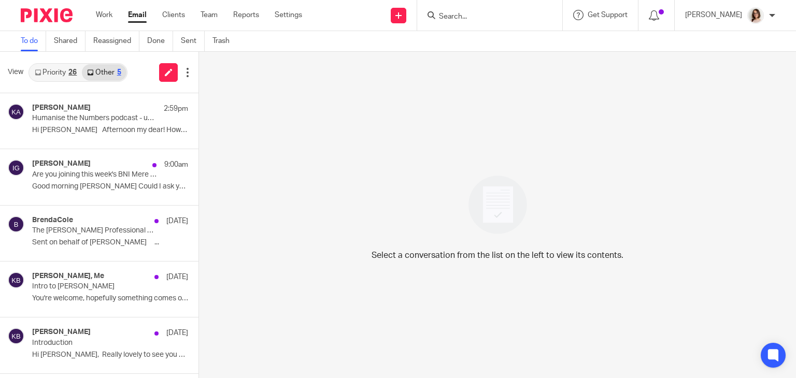
click at [139, 13] on link "Email" at bounding box center [137, 15] width 19 height 10
